Goal: Task Accomplishment & Management: Use online tool/utility

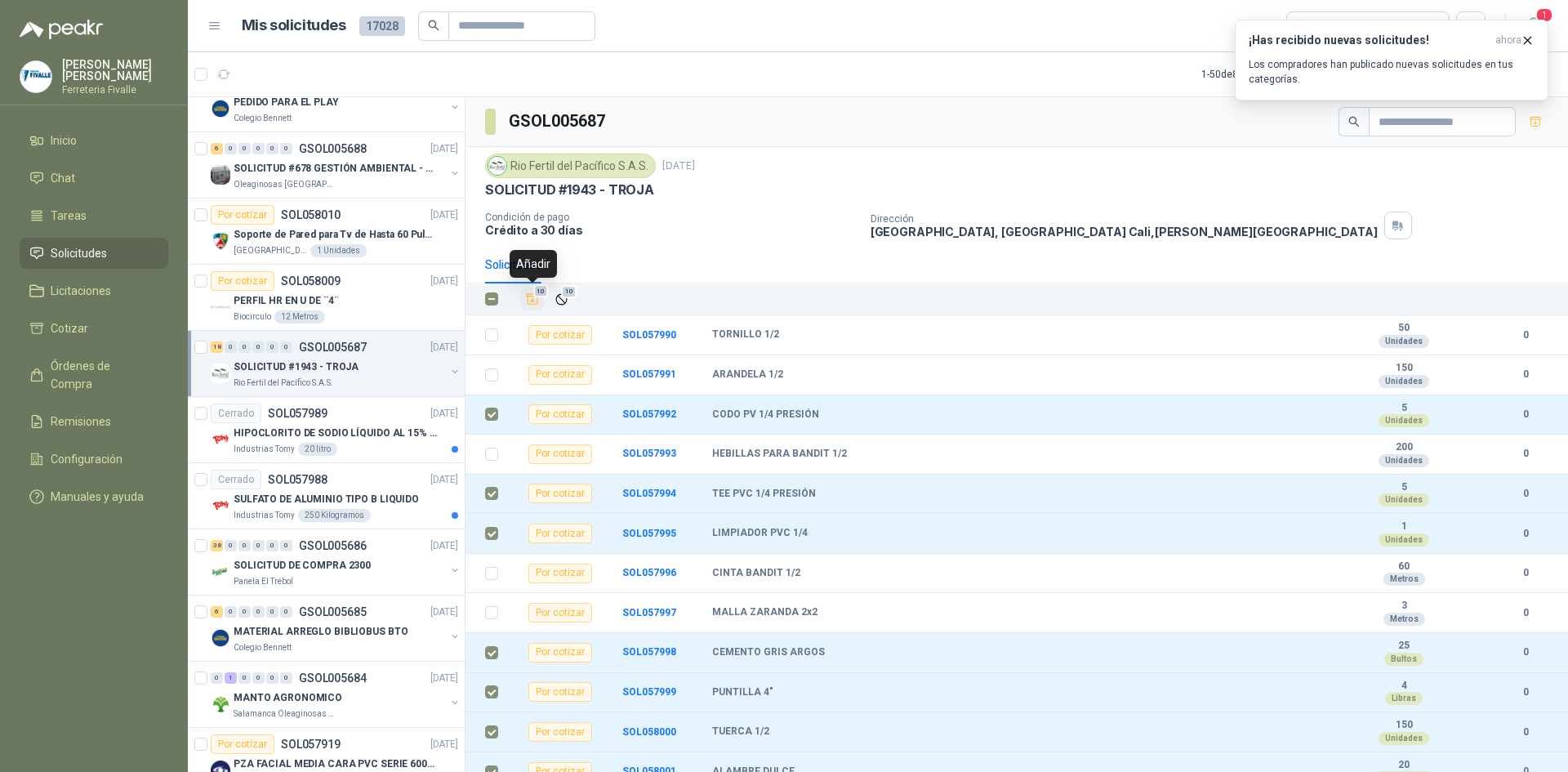
click at [528, 297] on icon "Añadir" at bounding box center [533, 299] width 12 height 11
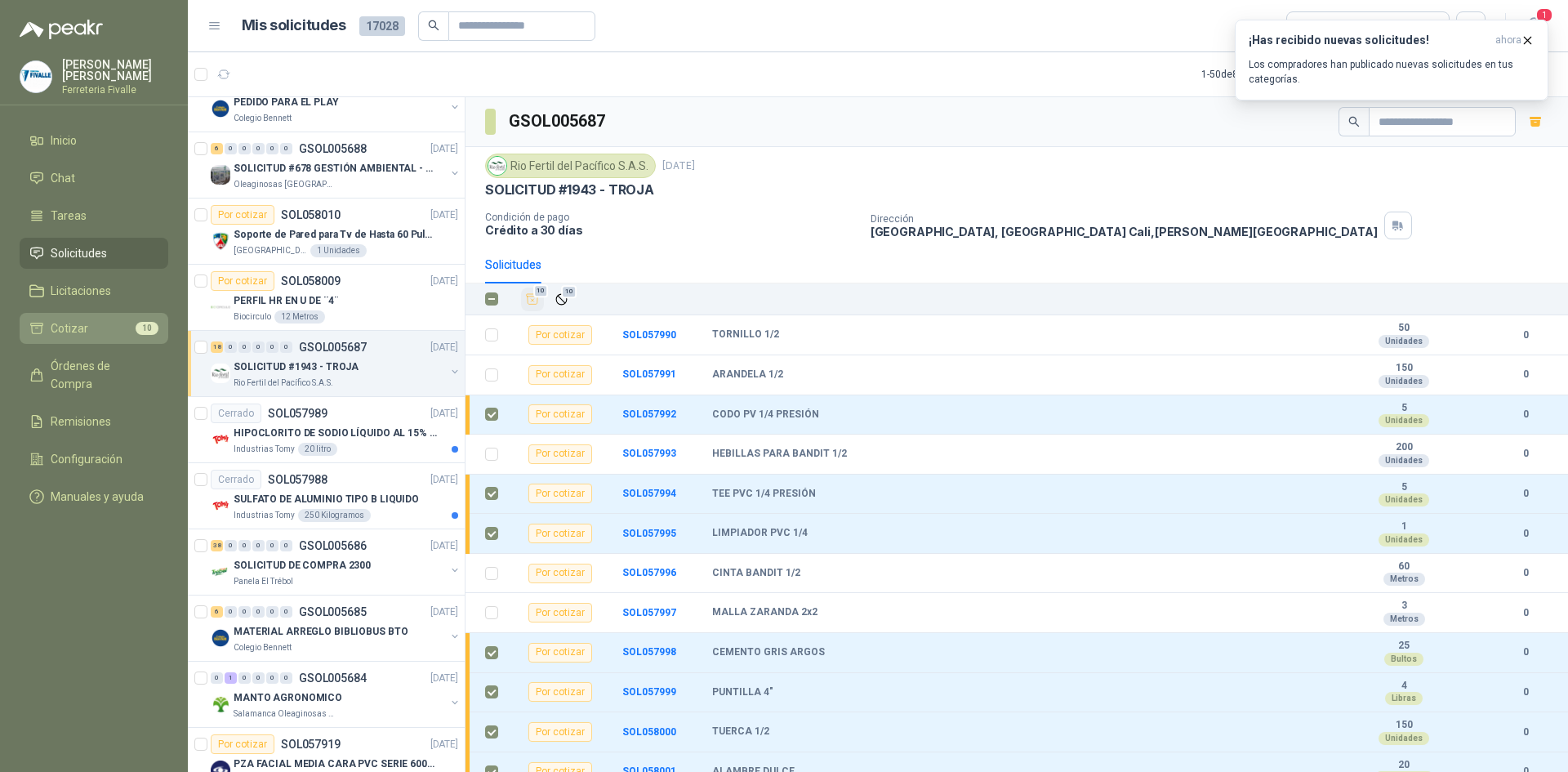
click at [86, 333] on li "Cotizar 10" at bounding box center [94, 329] width 129 height 18
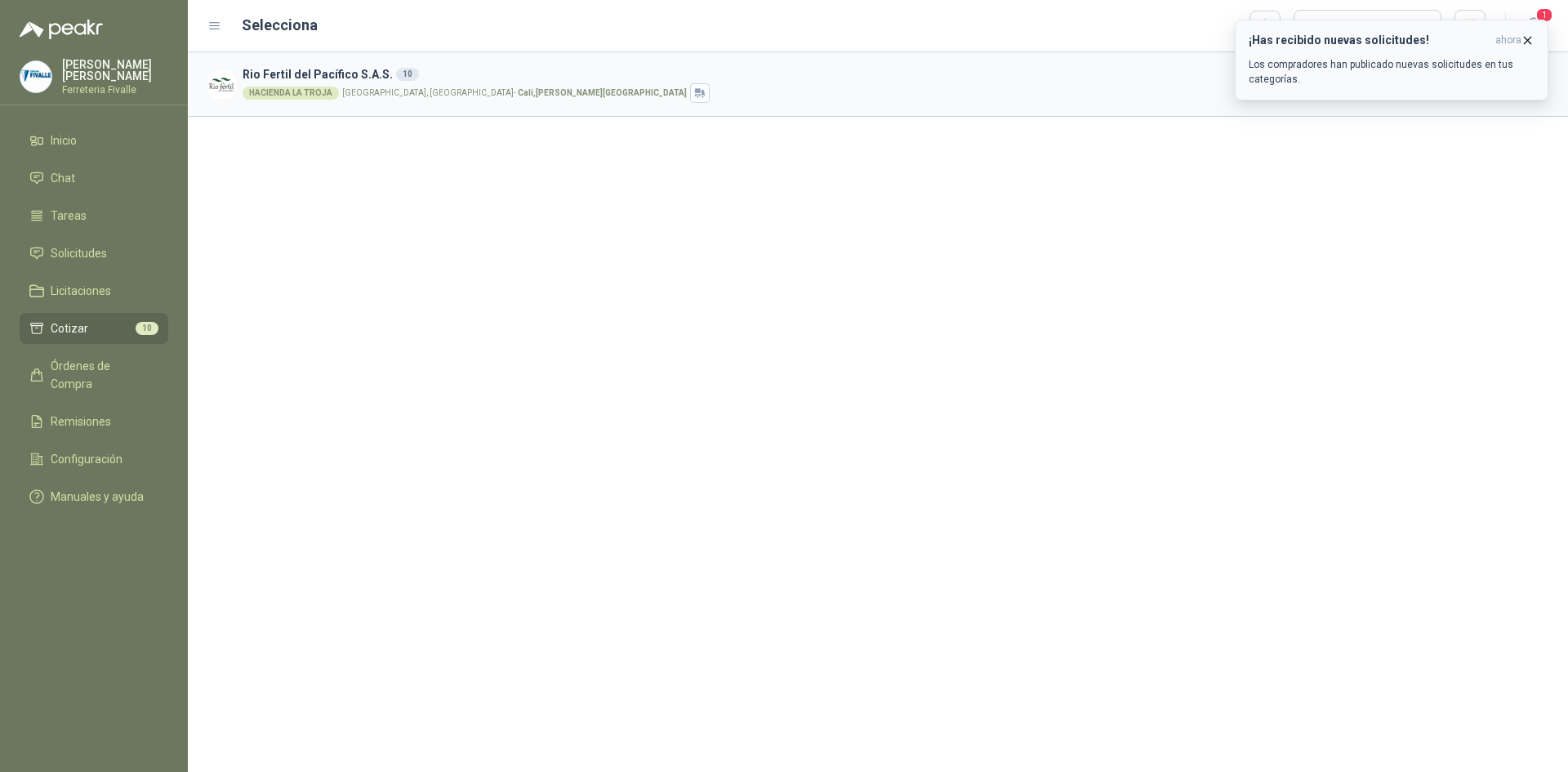
click at [1531, 38] on icon "button" at bounding box center [1528, 40] width 7 height 7
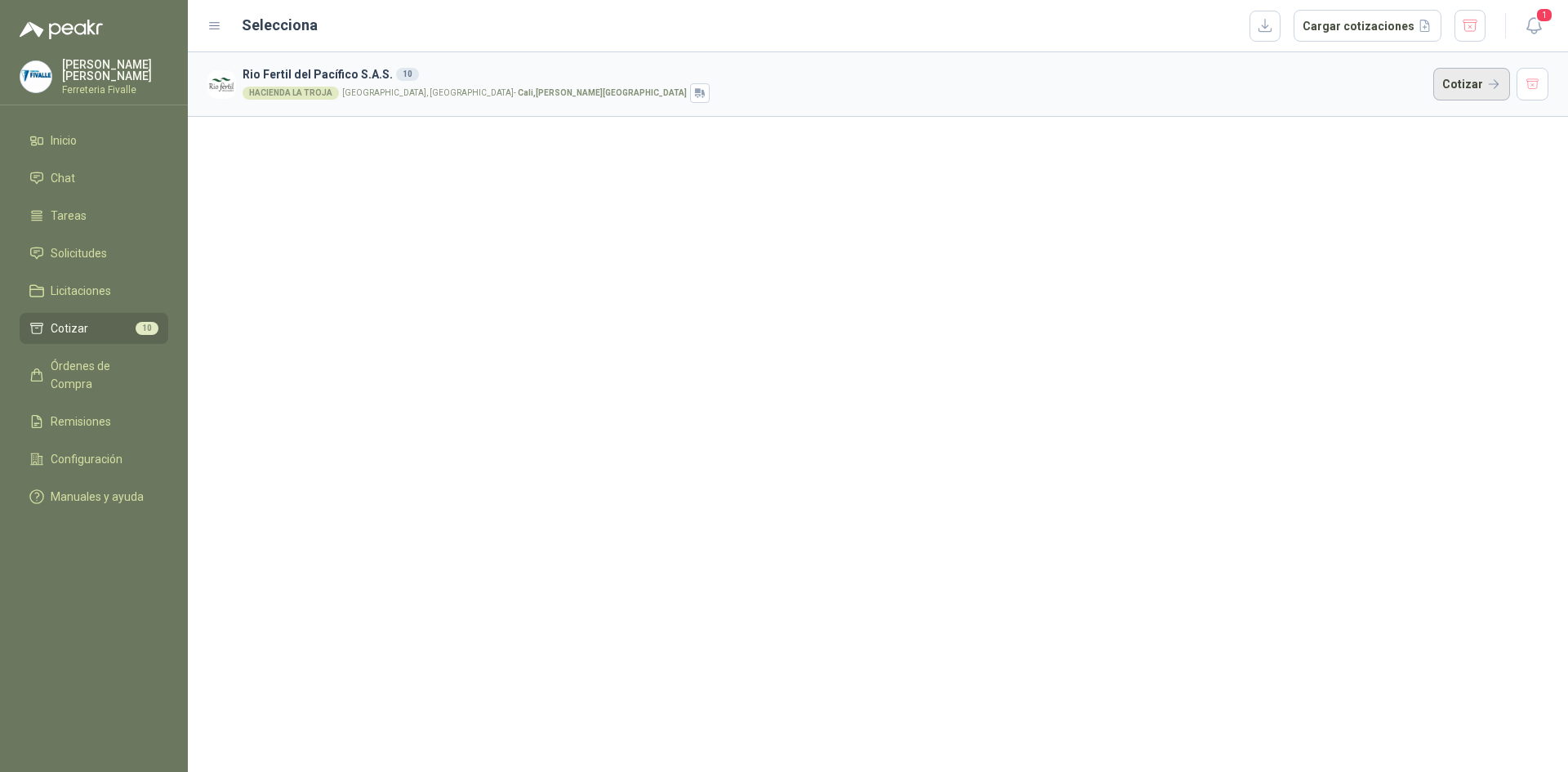
click at [1476, 79] on button "Cotizar" at bounding box center [1472, 84] width 77 height 33
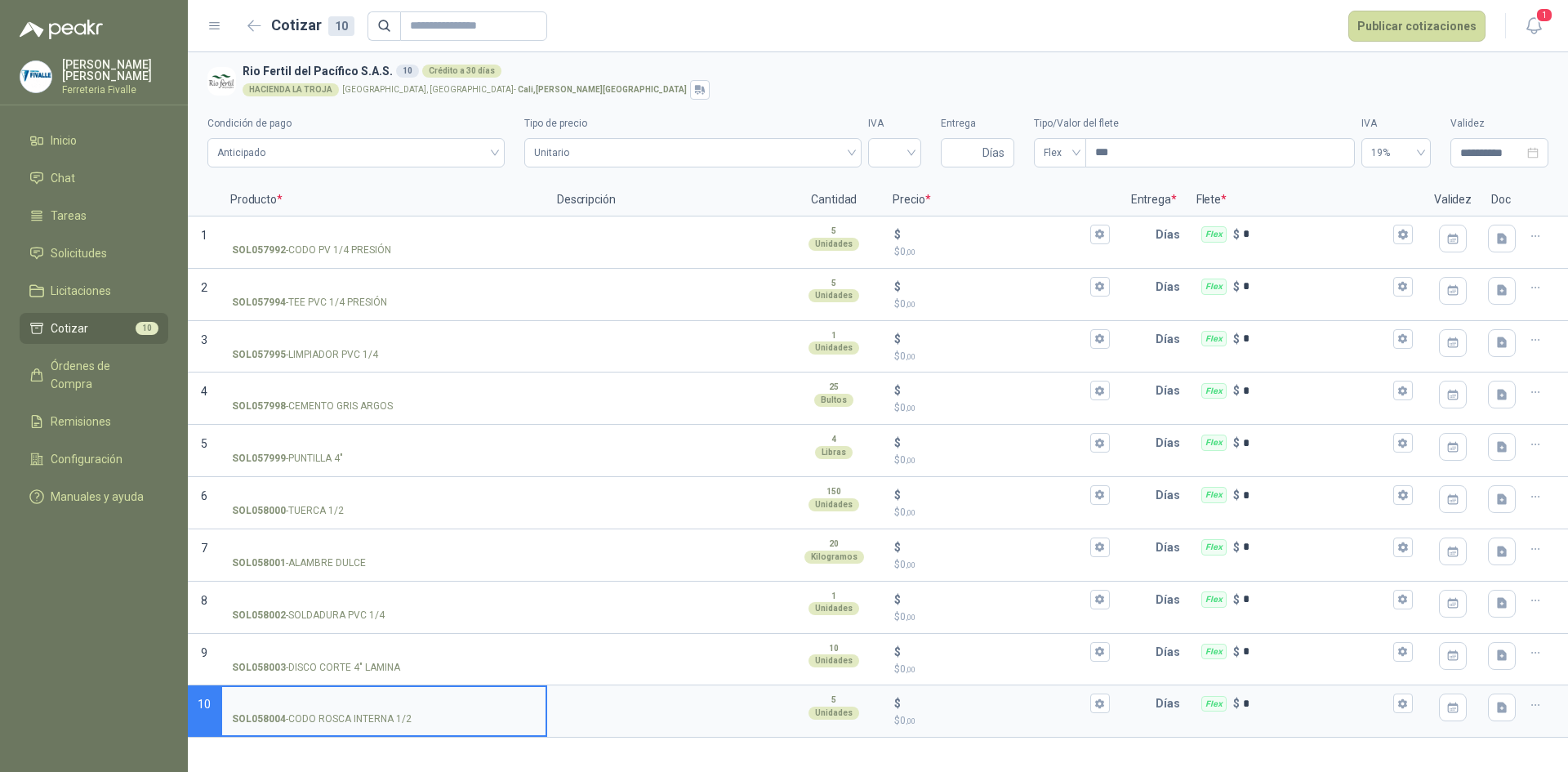
click at [1339, 99] on section "**********" at bounding box center [878, 118] width 1380 height 132
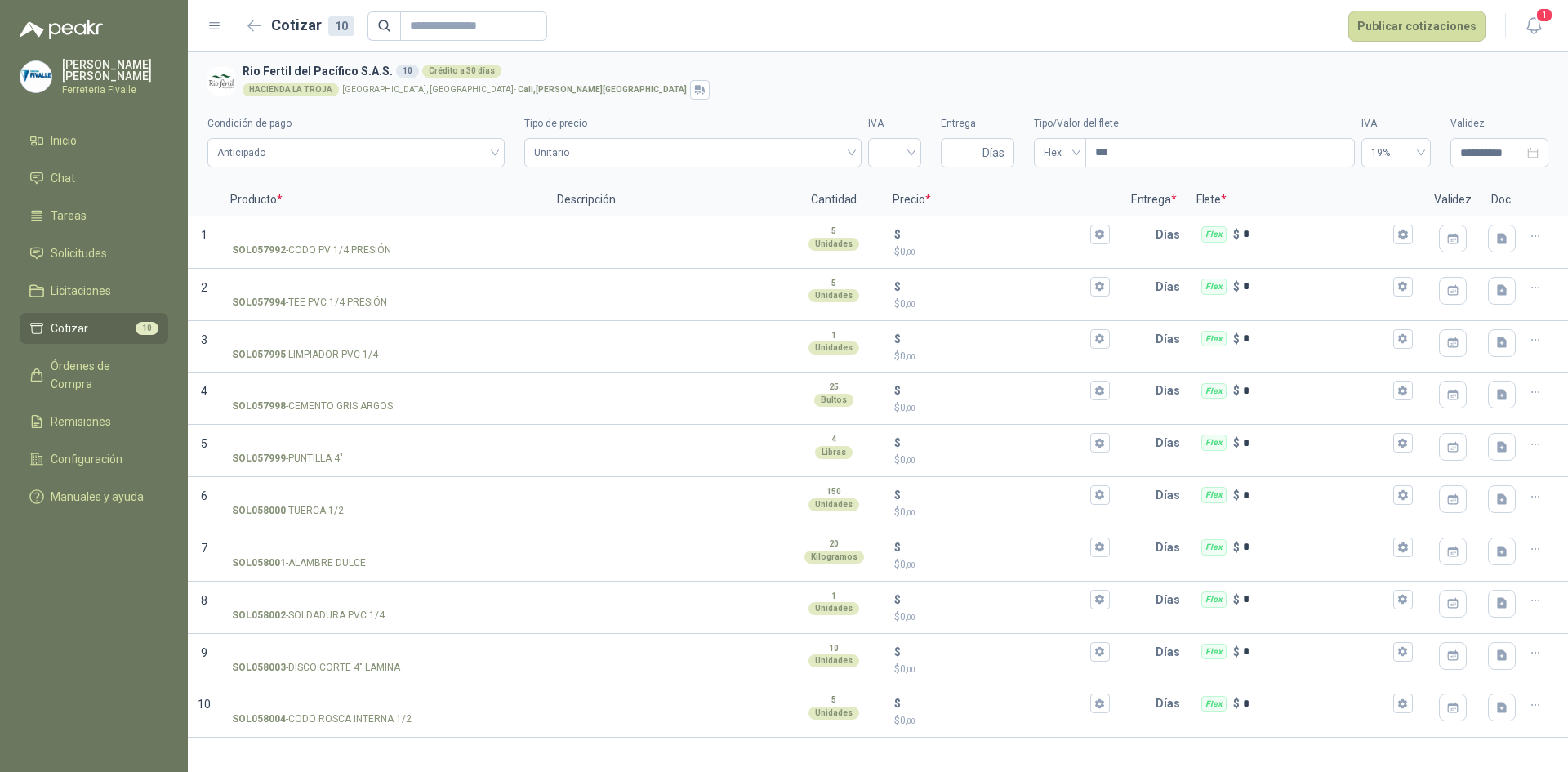
drag, startPoint x: 1524, startPoint y: 0, endPoint x: 733, endPoint y: 74, distance: 794.5
click at [733, 74] on h3 "Rio Fertil [PERSON_NAME] S.A.S. 10 Crédito a 30 días" at bounding box center [893, 71] width 1300 height 18
click at [245, 21] on button "button" at bounding box center [255, 26] width 26 height 26
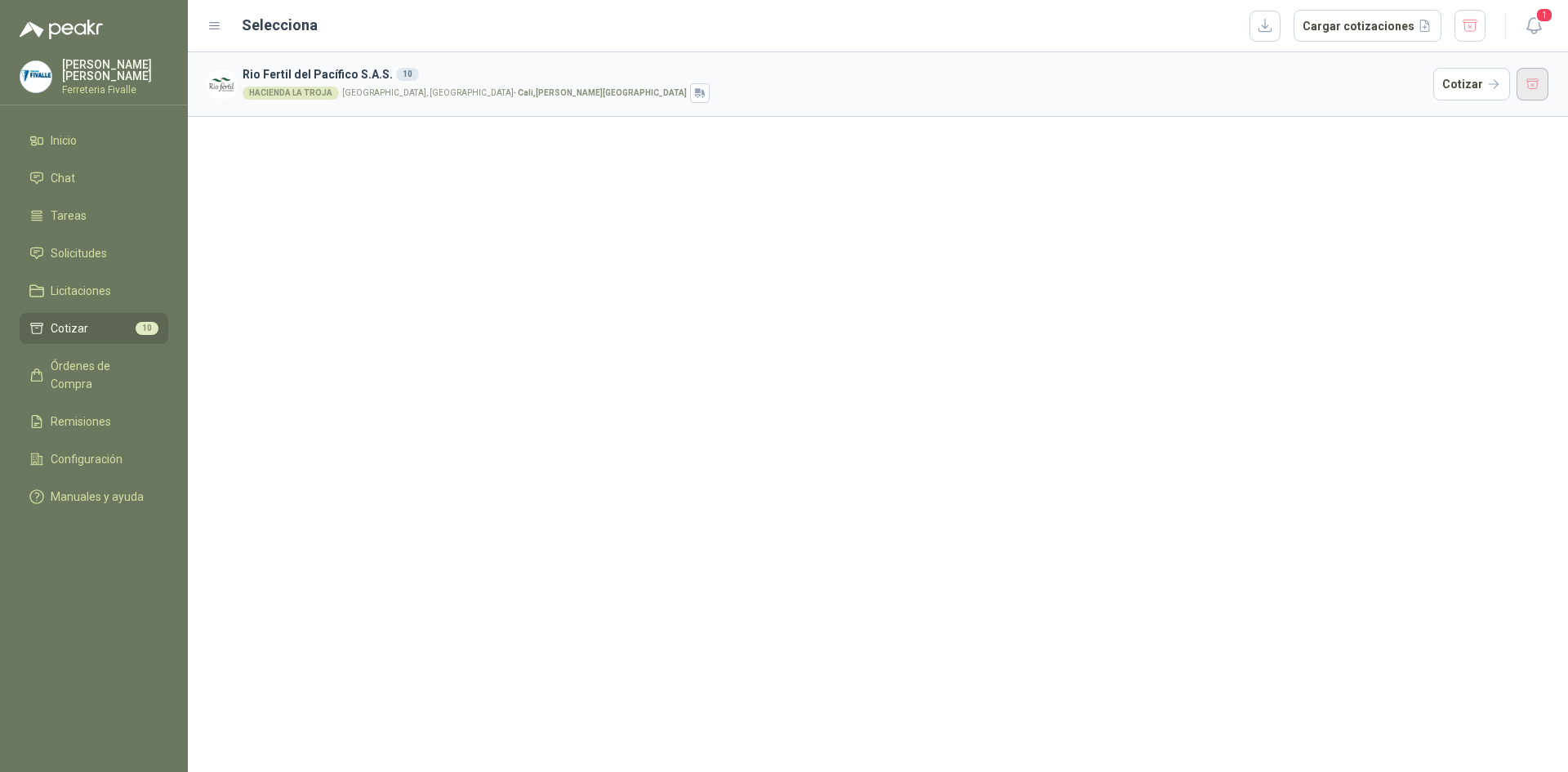
click at [1546, 77] on button "button" at bounding box center [1533, 84] width 33 height 33
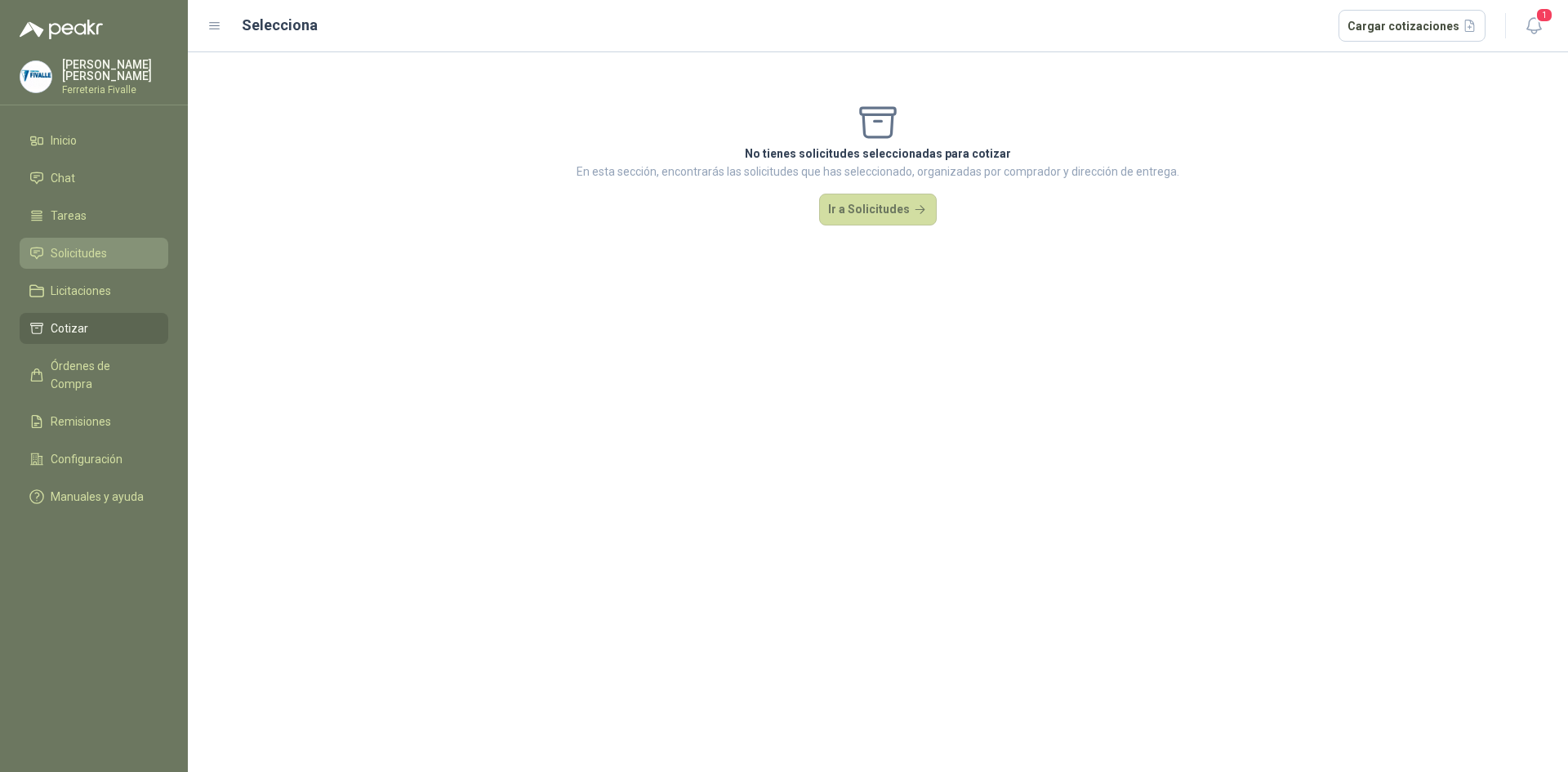
click at [102, 255] on span "Solicitudes" at bounding box center [78, 254] width 56 height 18
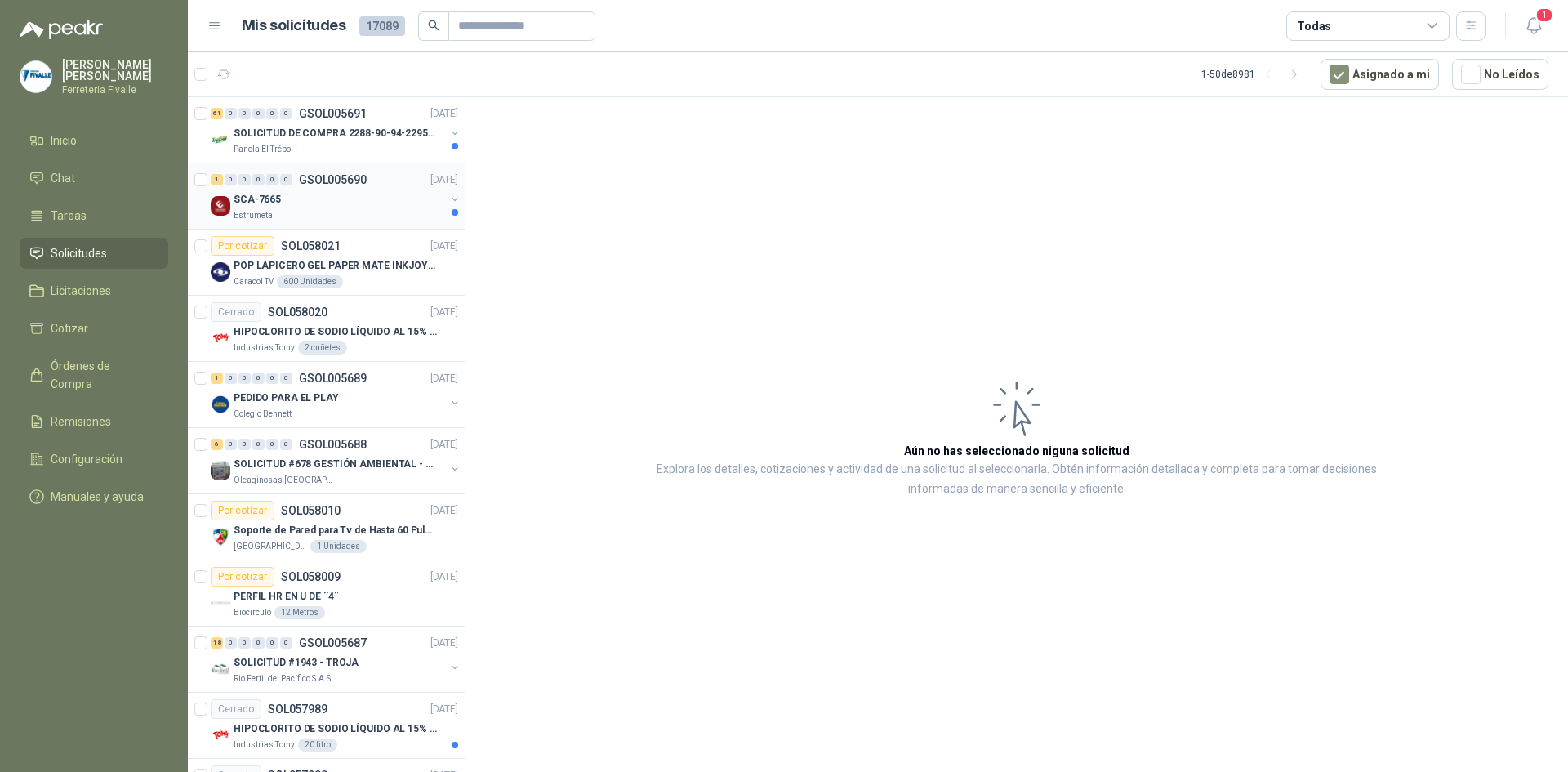
click at [380, 180] on div "1 0 0 0 0 0 GSOL005690 [DATE]" at bounding box center [336, 180] width 250 height 20
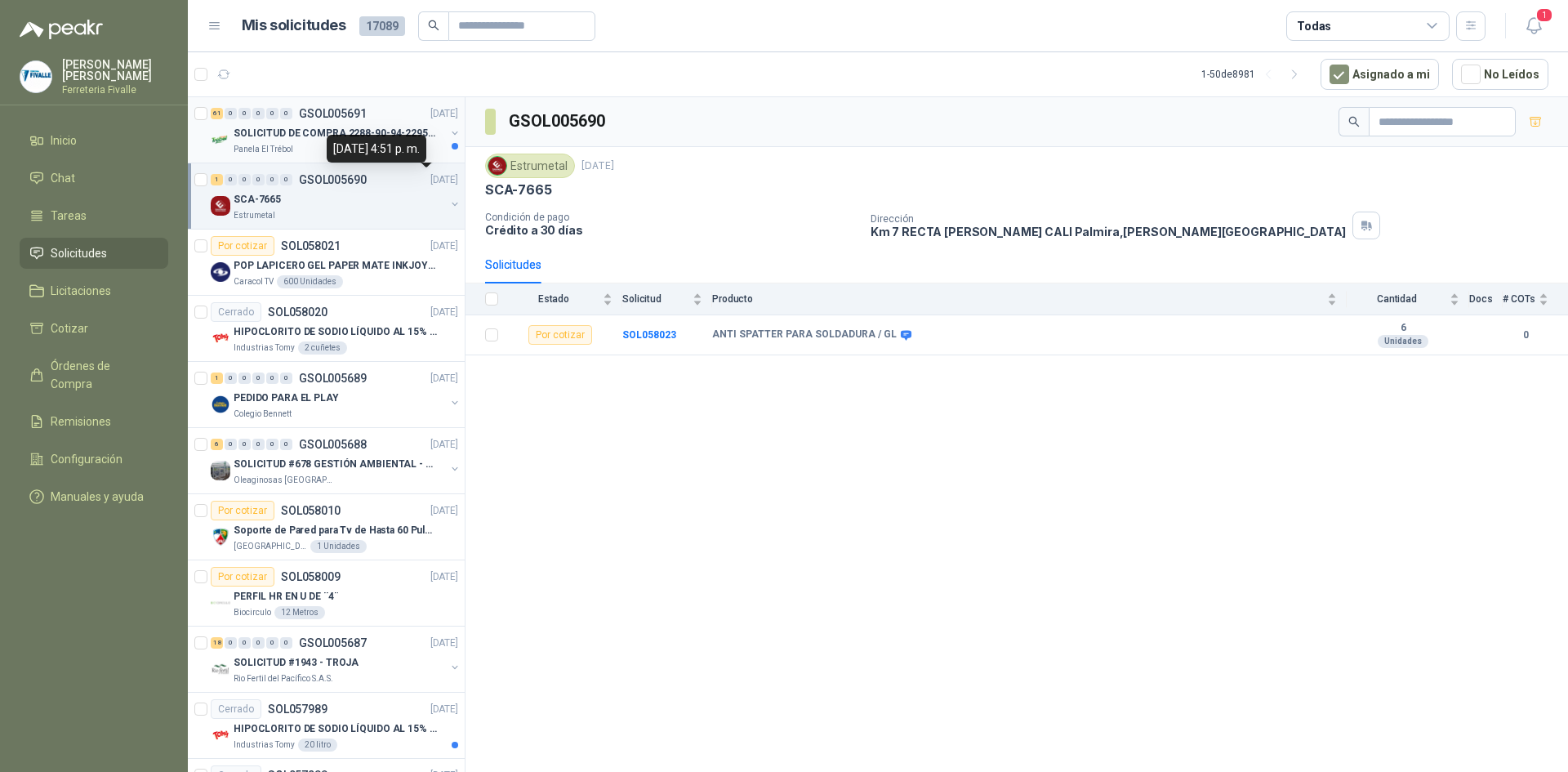
click at [351, 119] on p "GSOL005691" at bounding box center [333, 114] width 68 height 12
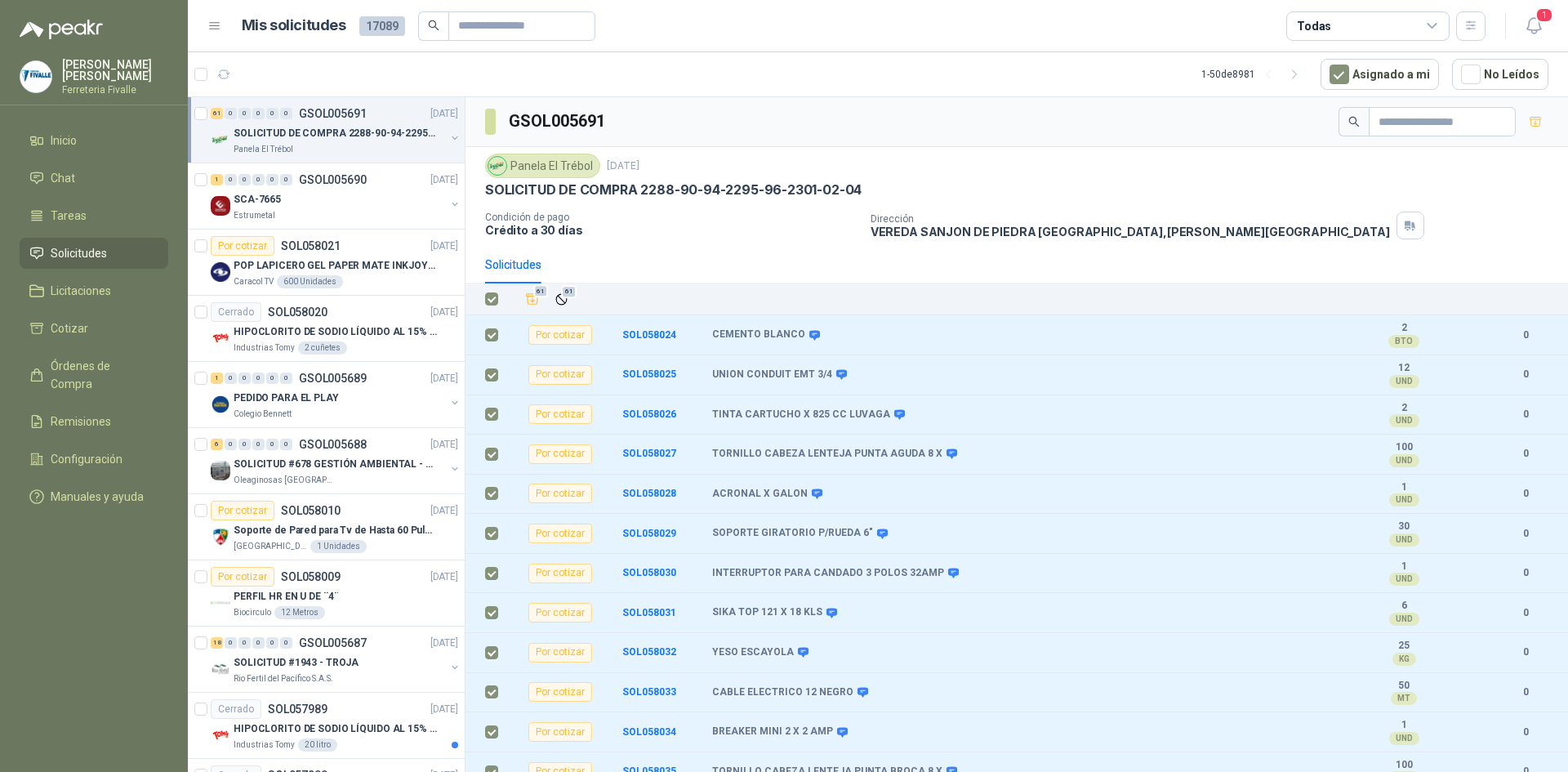
click at [448, 136] on button "button" at bounding box center [455, 138] width 13 height 13
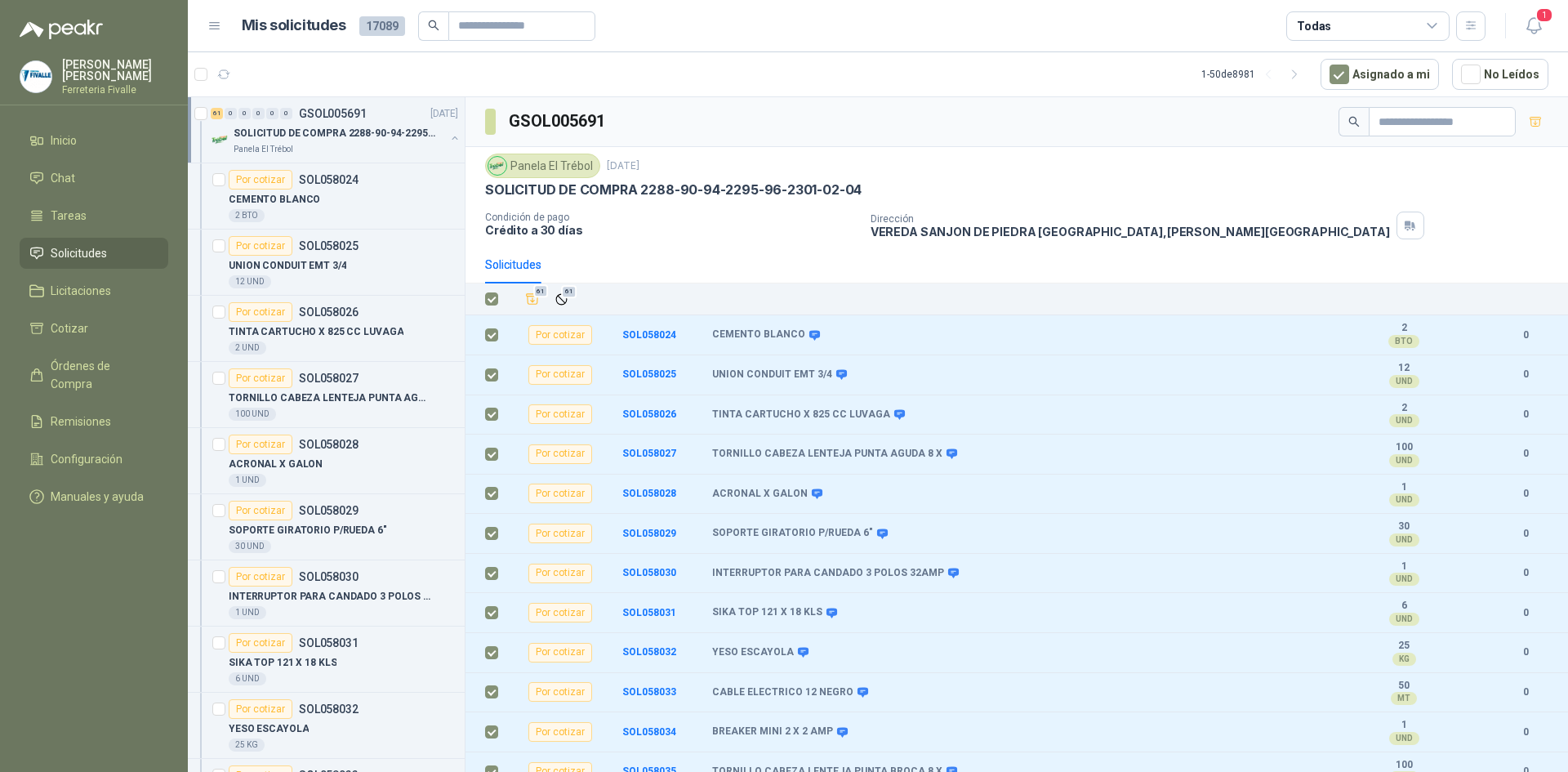
scroll to position [6, 0]
